Goal: Information Seeking & Learning: Learn about a topic

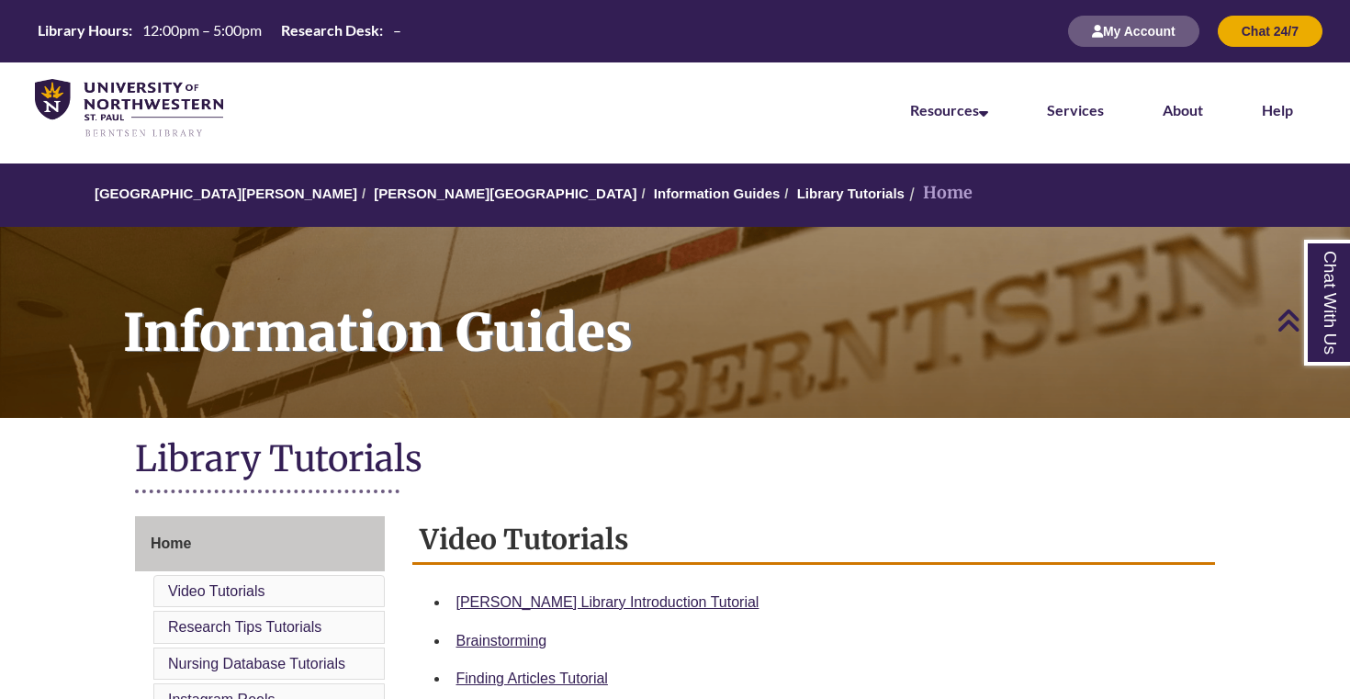
scroll to position [230, 0]
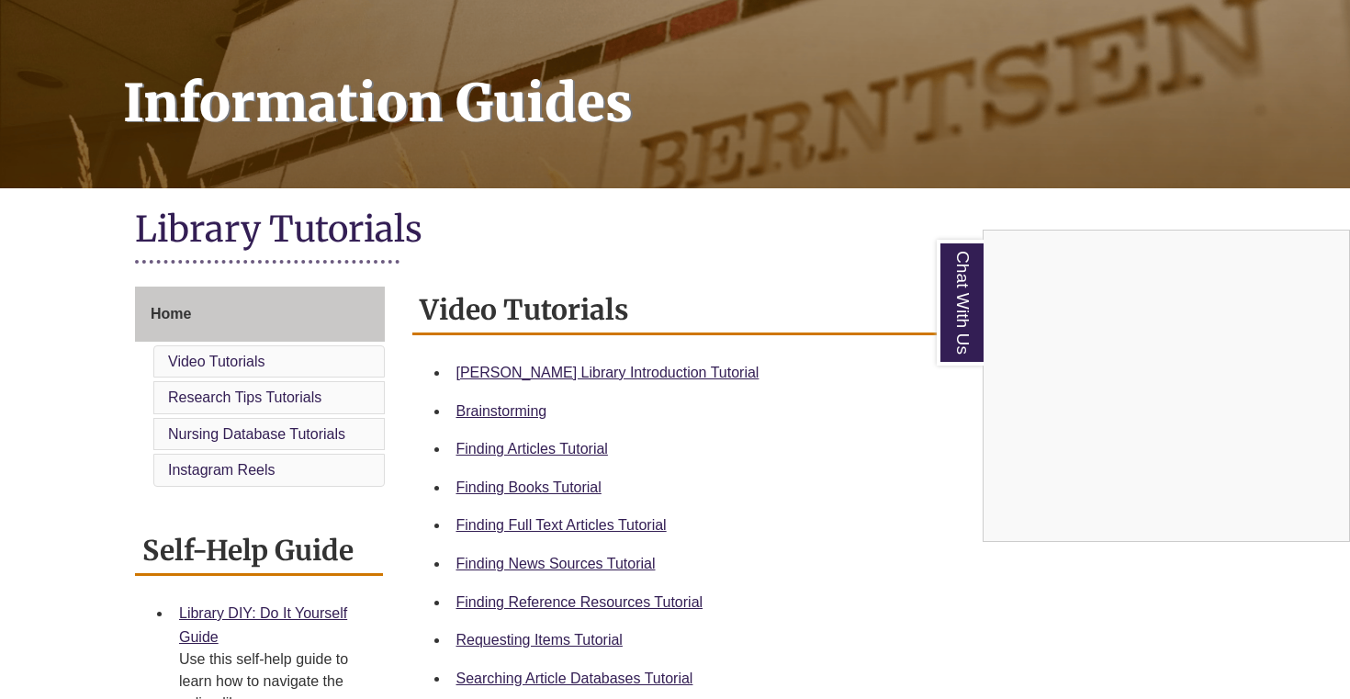
click at [566, 365] on div "Chat With Us" at bounding box center [675, 349] width 1350 height 699
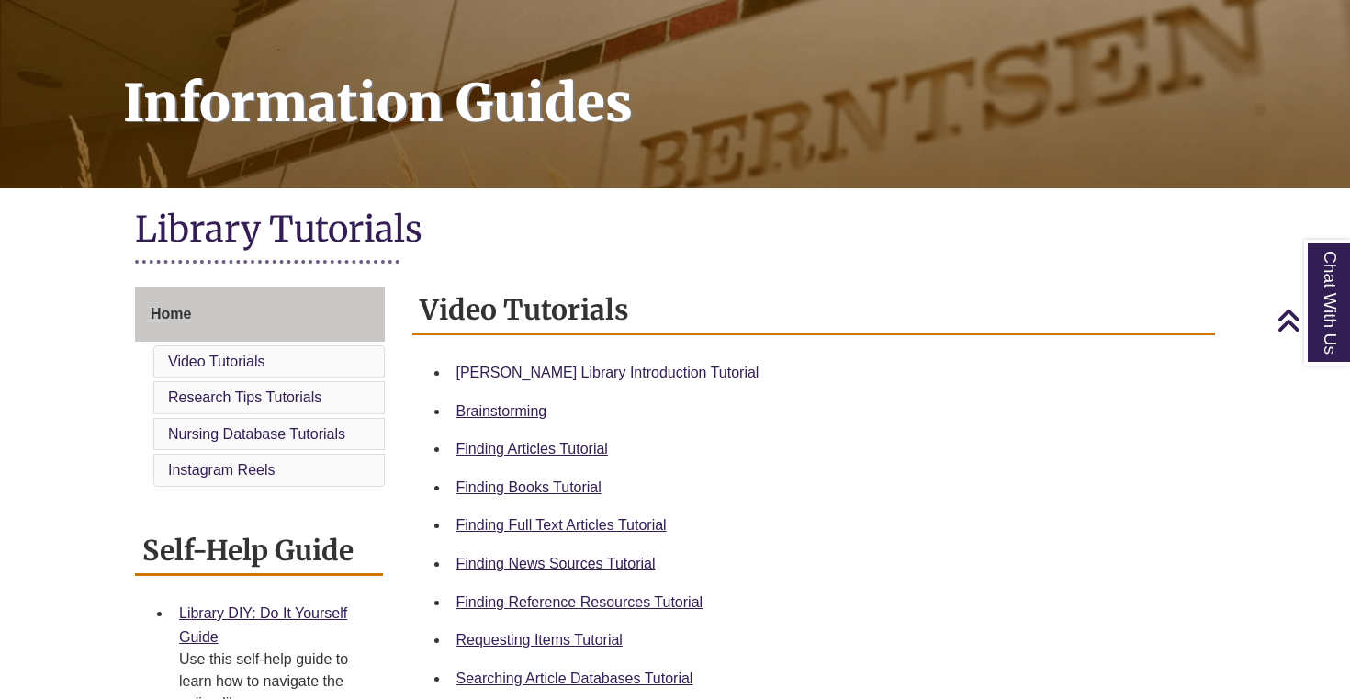
click at [565, 372] on link "[PERSON_NAME] Library Introduction Tutorial" at bounding box center [607, 373] width 303 height 16
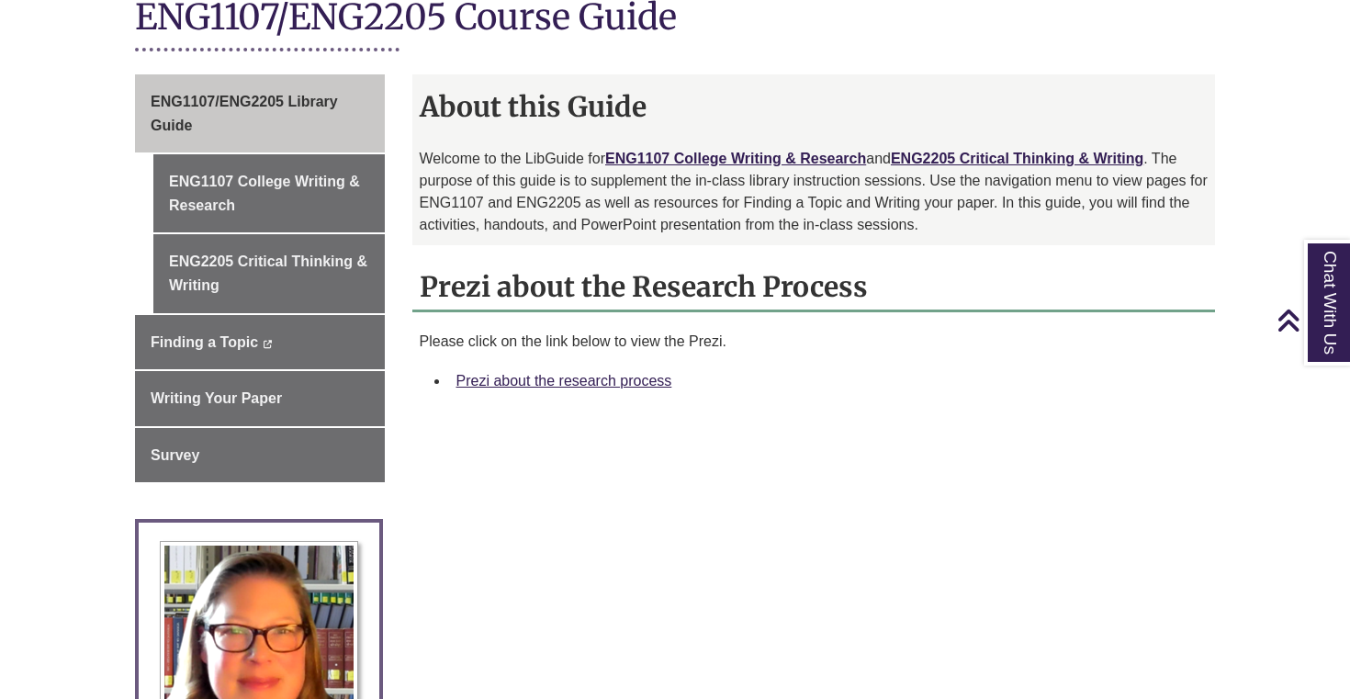
scroll to position [444, 0]
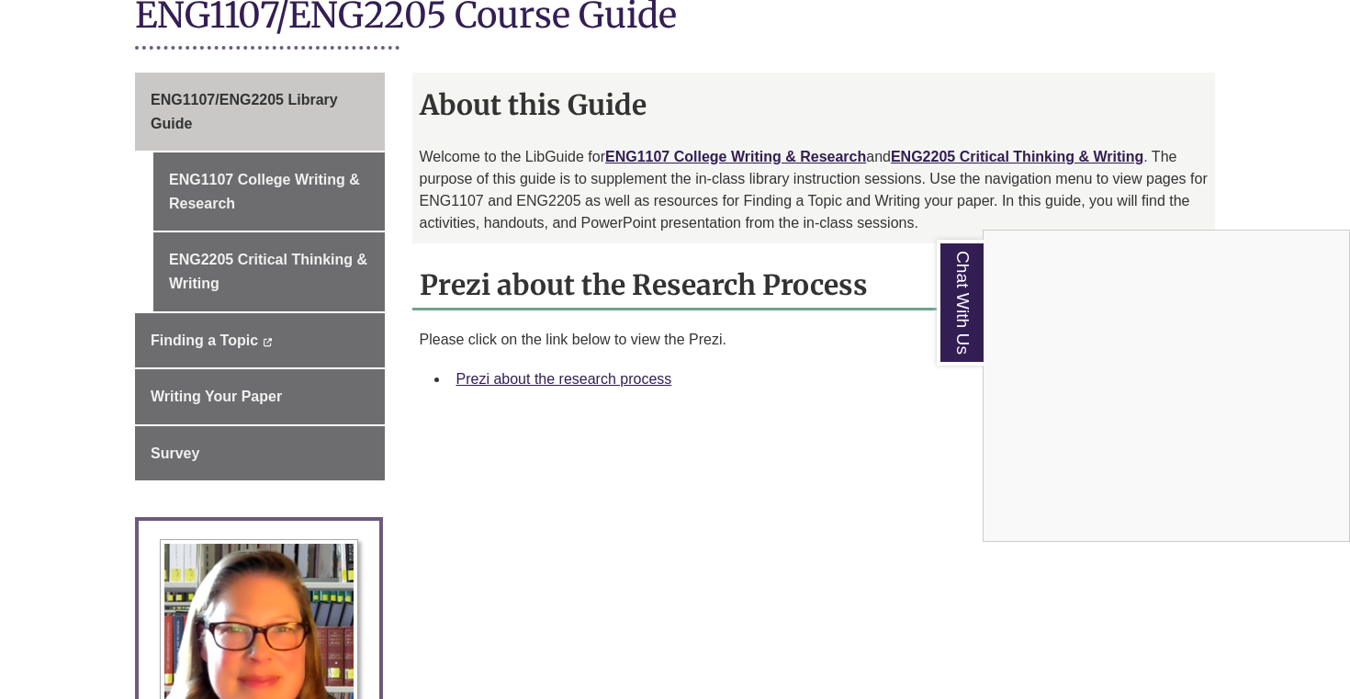
click at [495, 376] on div "Chat With Us" at bounding box center [675, 349] width 1350 height 699
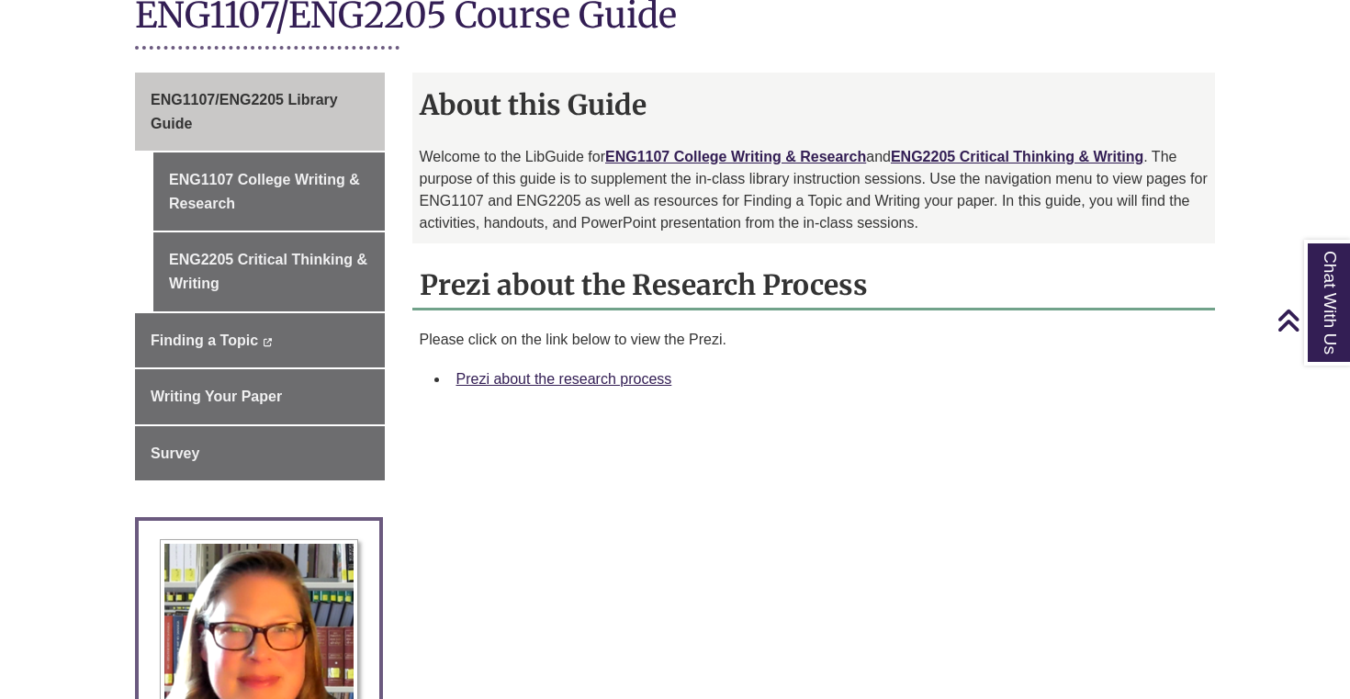
click at [495, 376] on link "Prezi about the research process" at bounding box center [564, 379] width 216 height 16
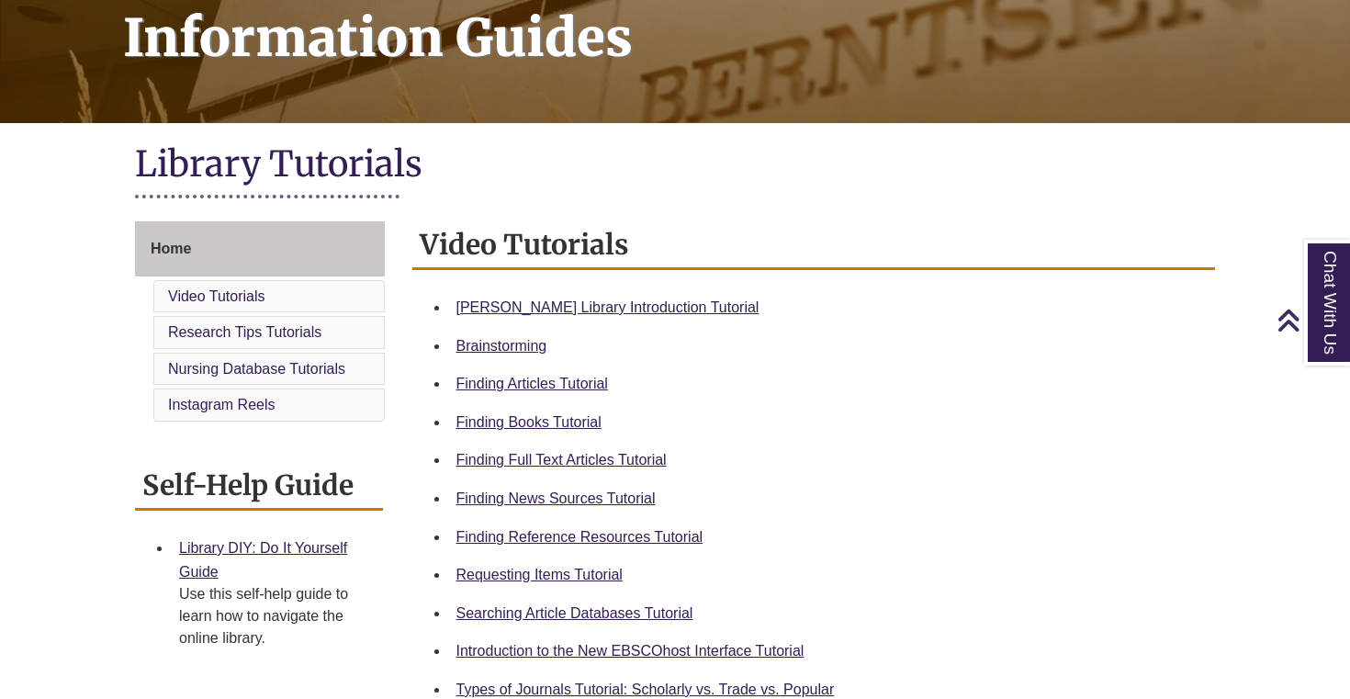
scroll to position [318, 0]
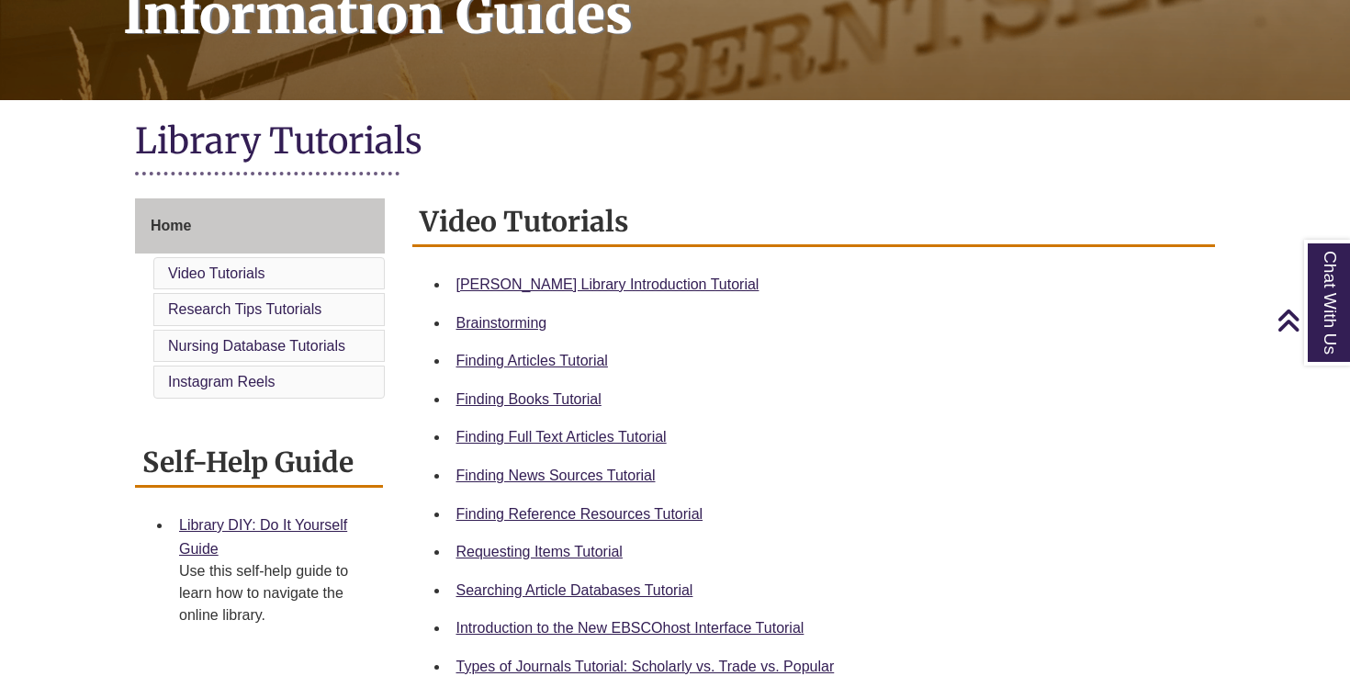
click at [176, 421] on div "Home Video Tutorials Research Tips Tutorials Nursing Database Tutorials Instagr…" at bounding box center [260, 425] width 250 height 454
click at [231, 368] on li "Instagram Reels" at bounding box center [268, 382] width 231 height 33
click at [231, 378] on link "Instagram Reels" at bounding box center [221, 382] width 107 height 16
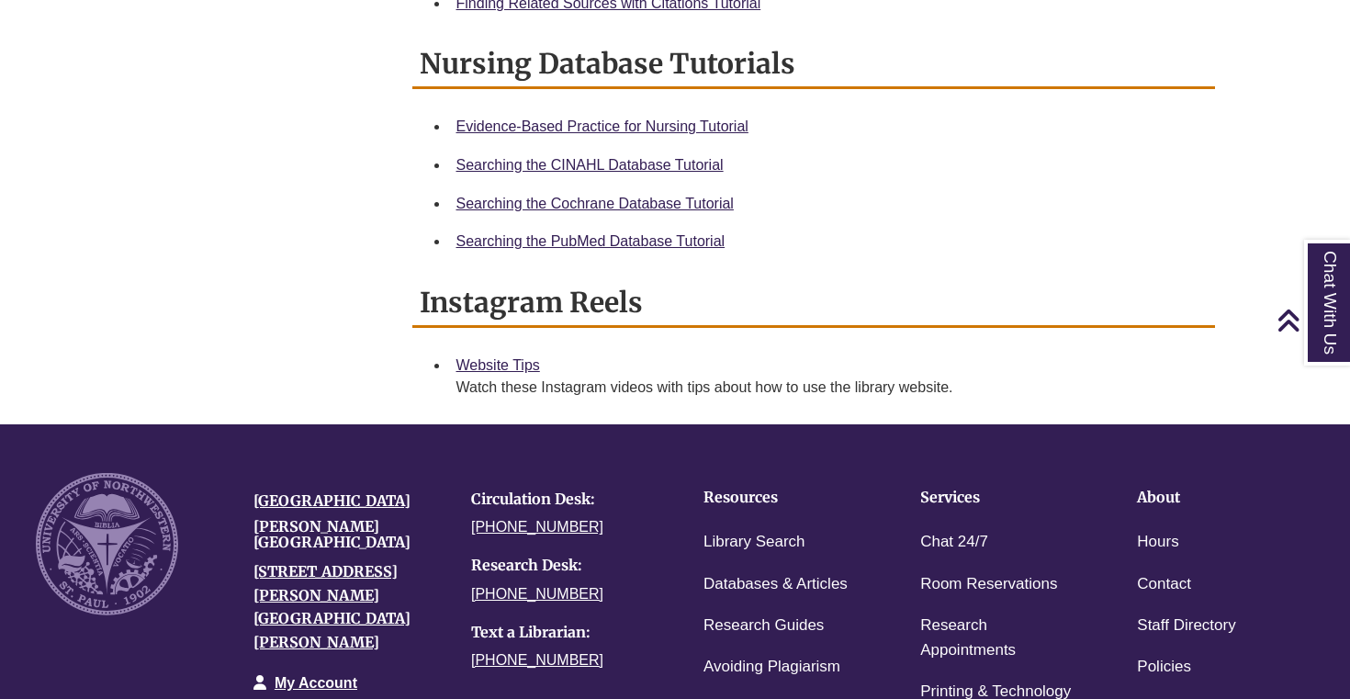
scroll to position [1179, 0]
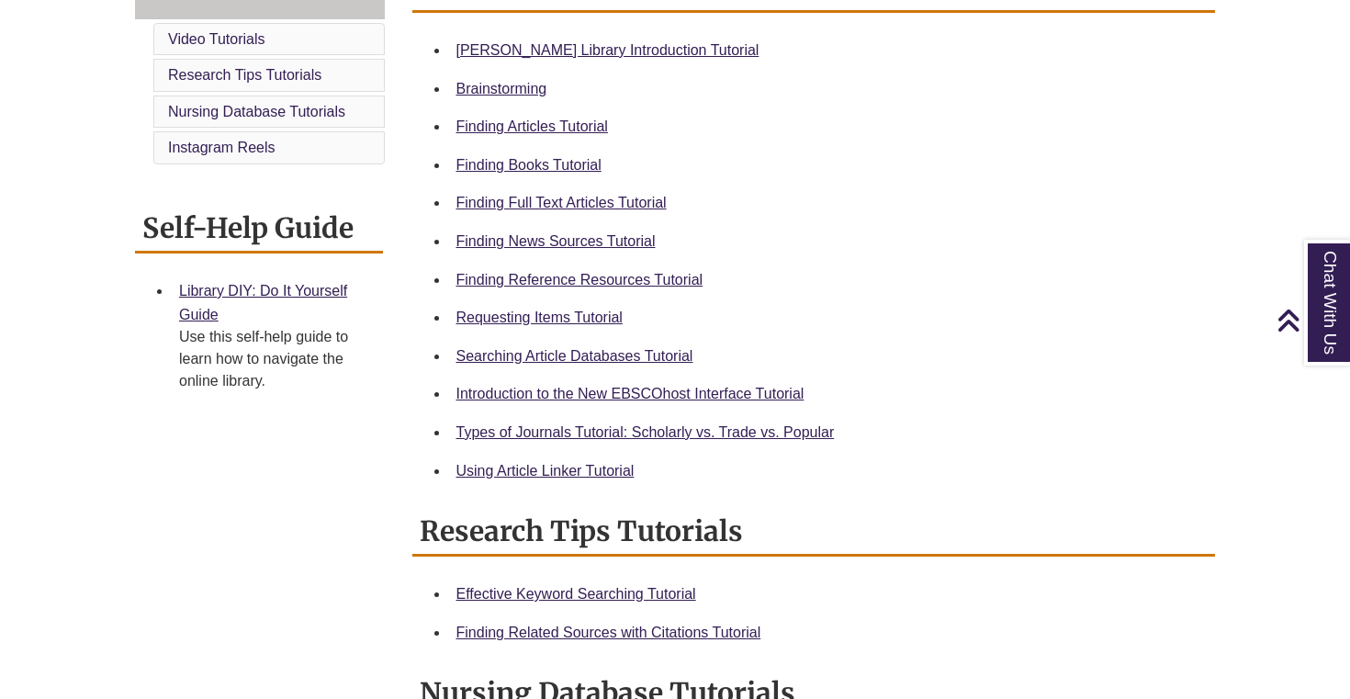
scroll to position [555, 0]
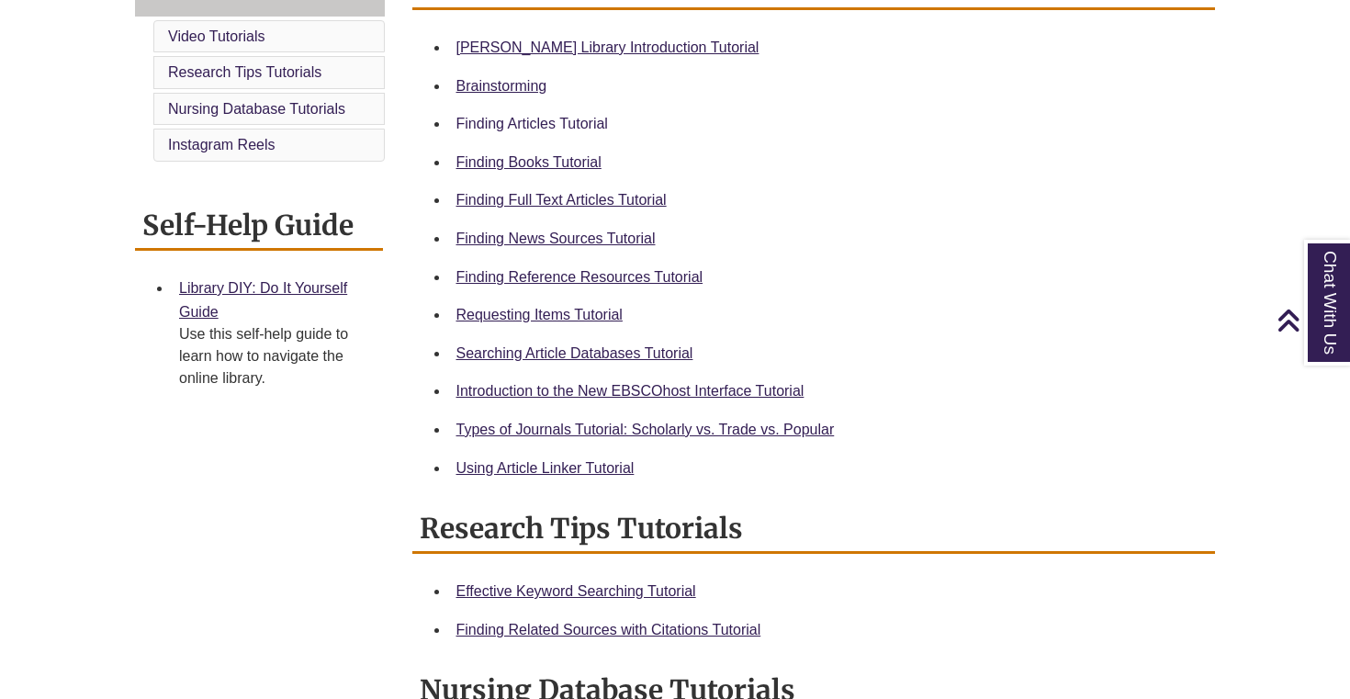
click at [528, 116] on link "Finding Articles Tutorial" at bounding box center [532, 124] width 152 height 16
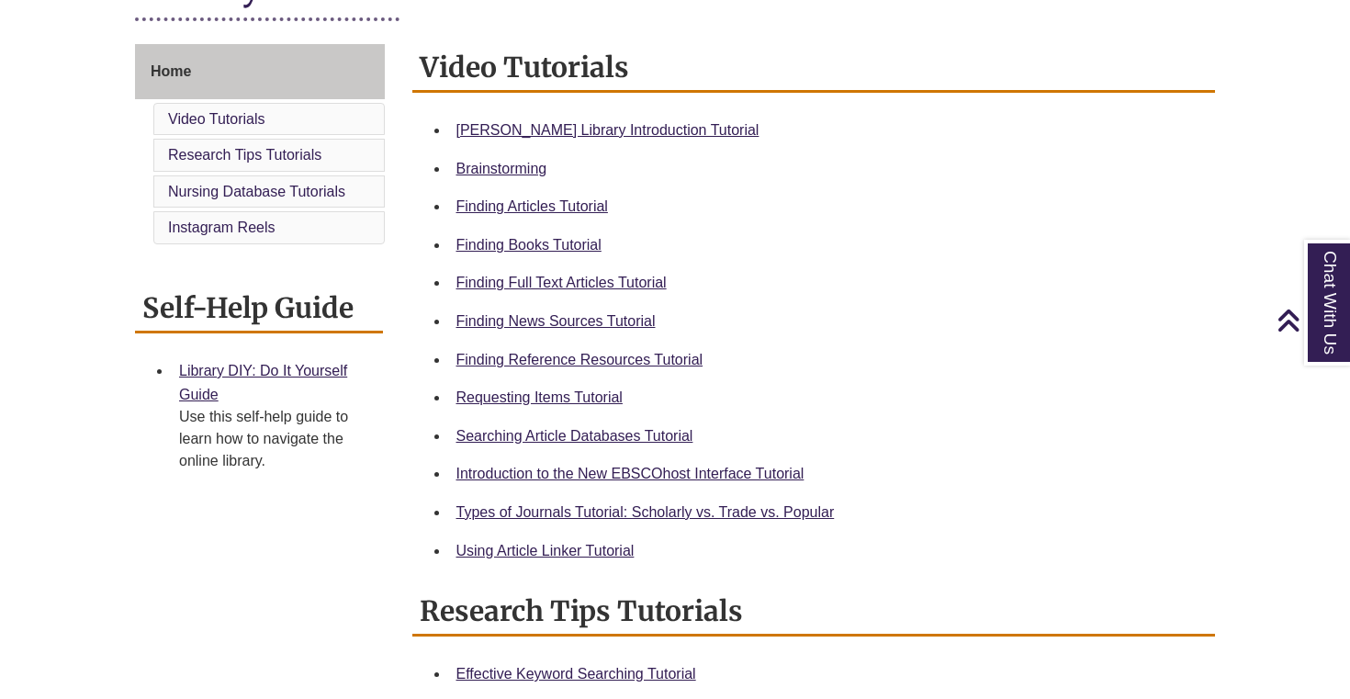
scroll to position [473, 0]
click at [593, 323] on link "Finding News Sources Tutorial" at bounding box center [555, 320] width 199 height 16
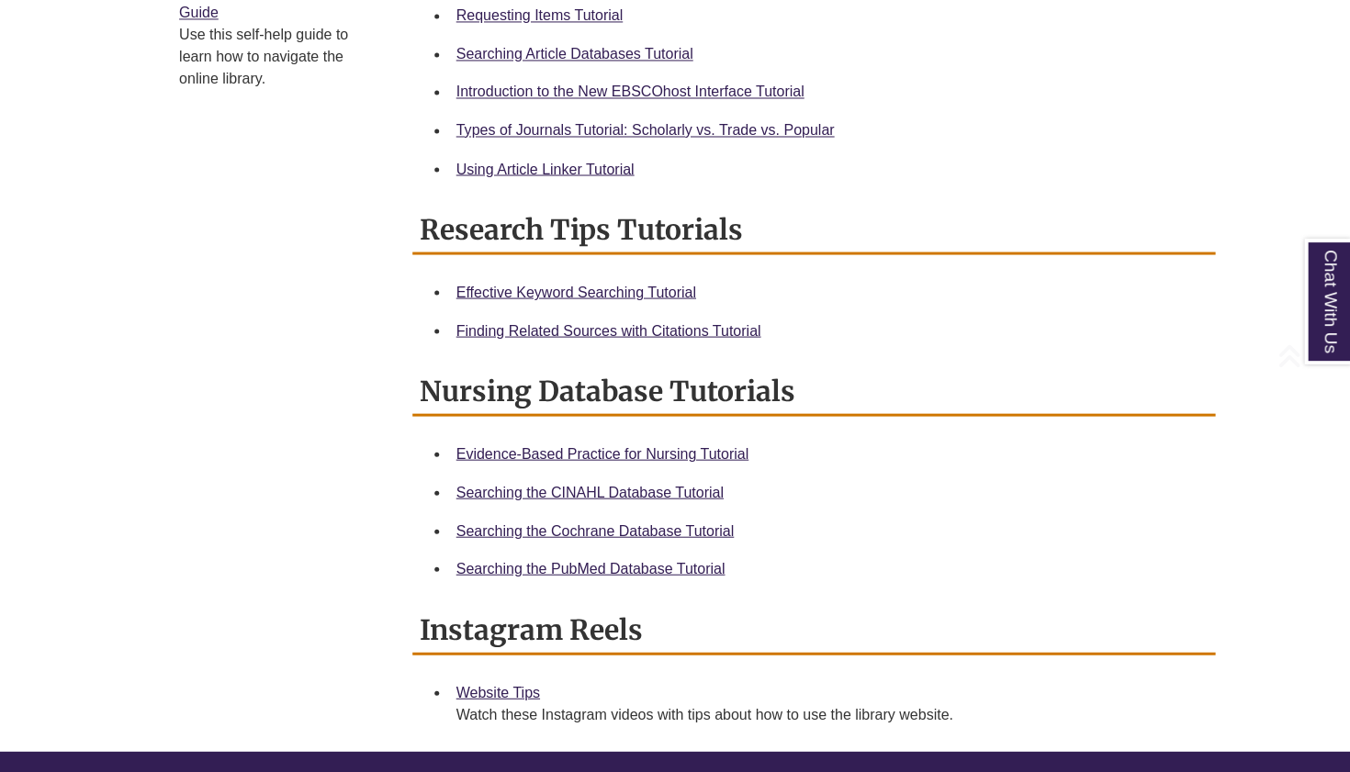
scroll to position [918, 0]
